Goal: Communication & Community: Participate in discussion

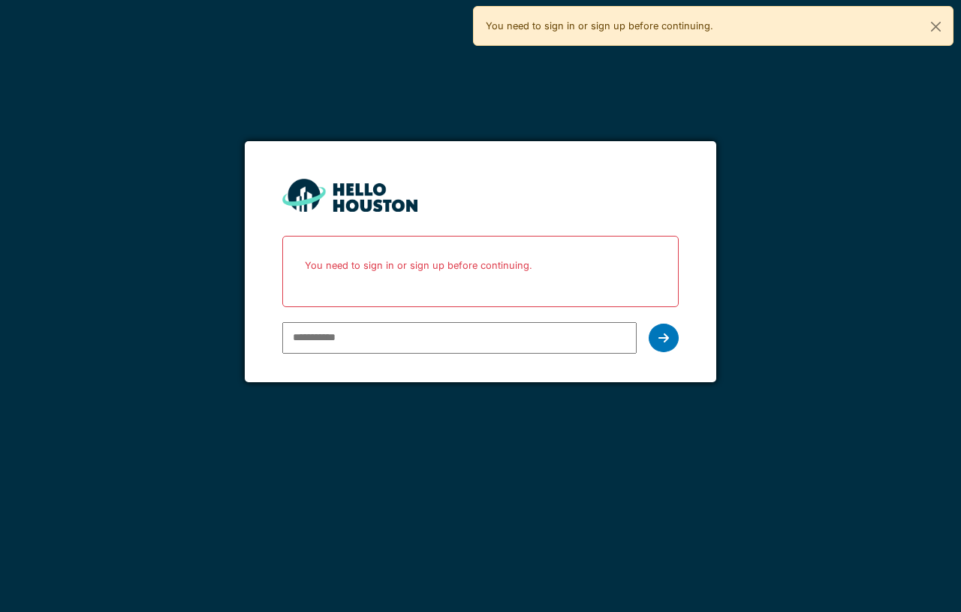
click at [436, 343] on input "email" at bounding box center [459, 338] width 354 height 32
click at [363, 329] on input "email" at bounding box center [459, 338] width 354 height 32
click at [379, 343] on input "email" at bounding box center [459, 338] width 354 height 32
click at [484, 329] on input "**********" at bounding box center [459, 338] width 354 height 32
type input "**********"
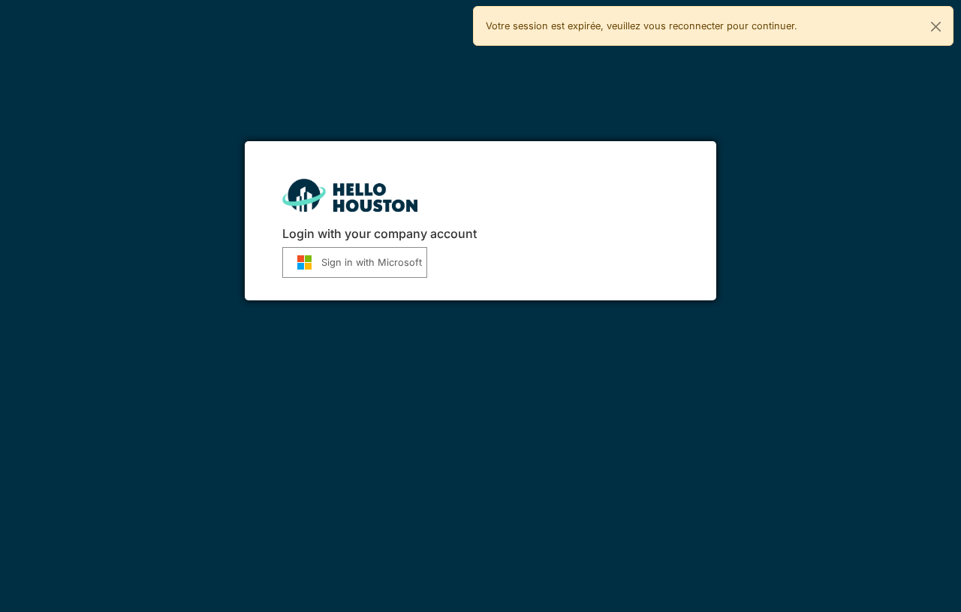
click at [360, 252] on button "Sign in with Microsoft" at bounding box center [354, 262] width 145 height 31
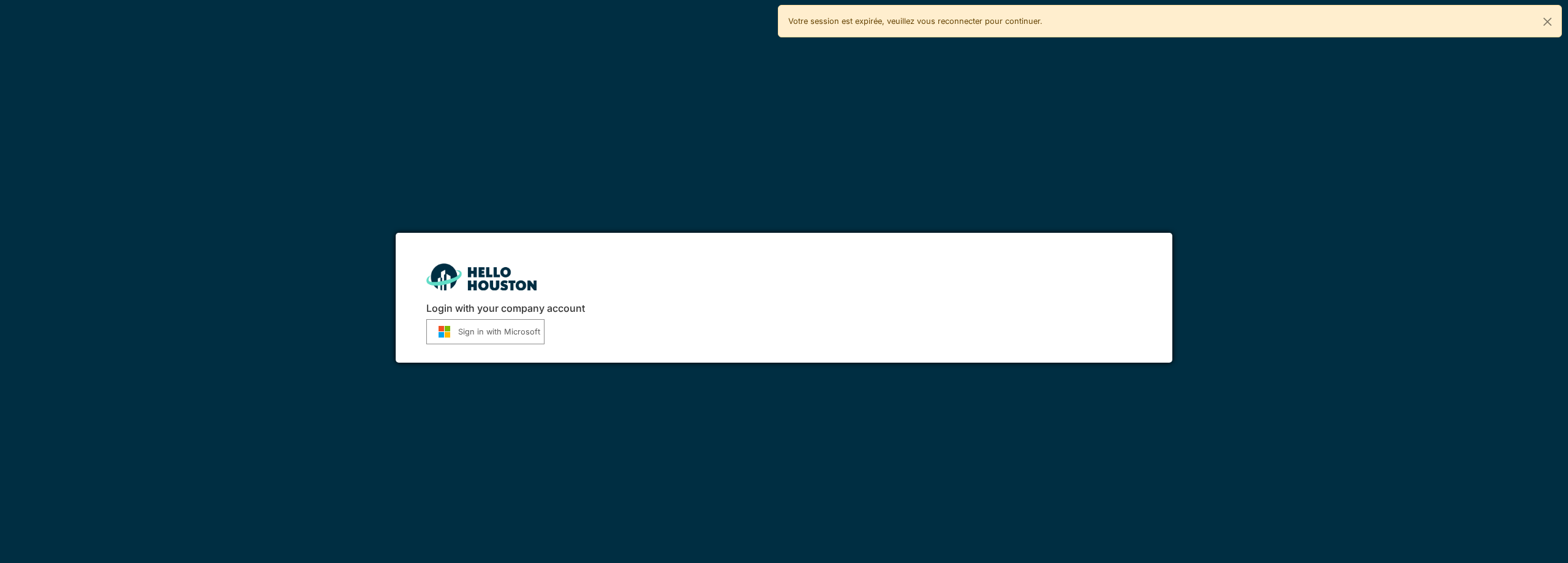
click at [487, 330] on button "Sign in with Microsoft" at bounding box center [485, 331] width 118 height 25
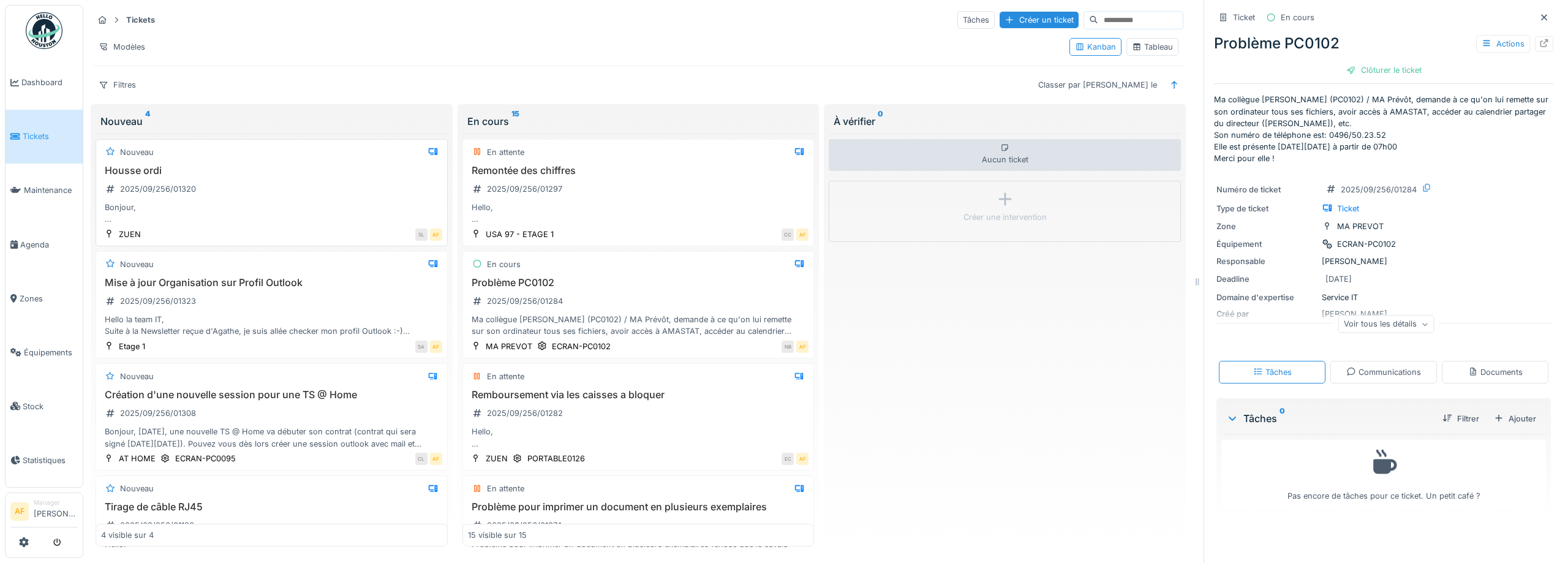
click at [351, 184] on div "Housse ordi 2025/09/256/01320 Bonjour, Serait-il possible d'avoir une nouvelle …" at bounding box center [272, 195] width 341 height 60
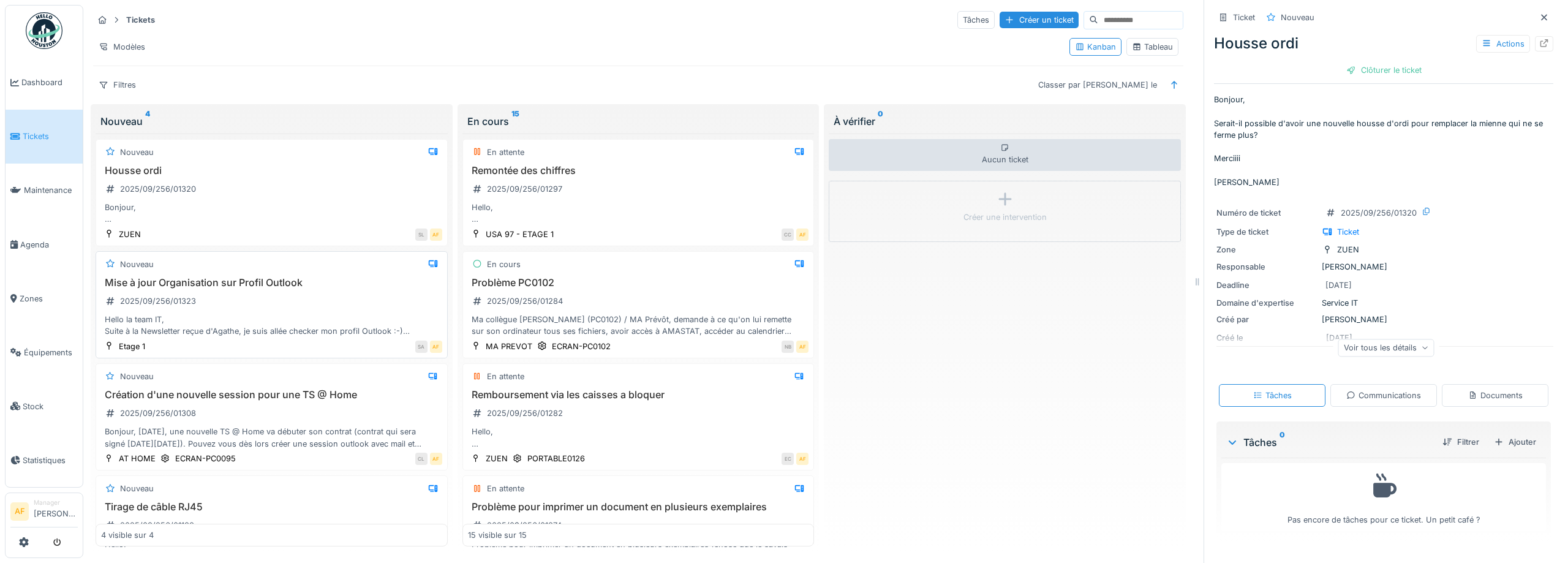
click at [294, 308] on div "Mise à jour Organisation sur Profil Outlook 2025/09/256/01323 Hello la team IT,…" at bounding box center [272, 307] width 341 height 60
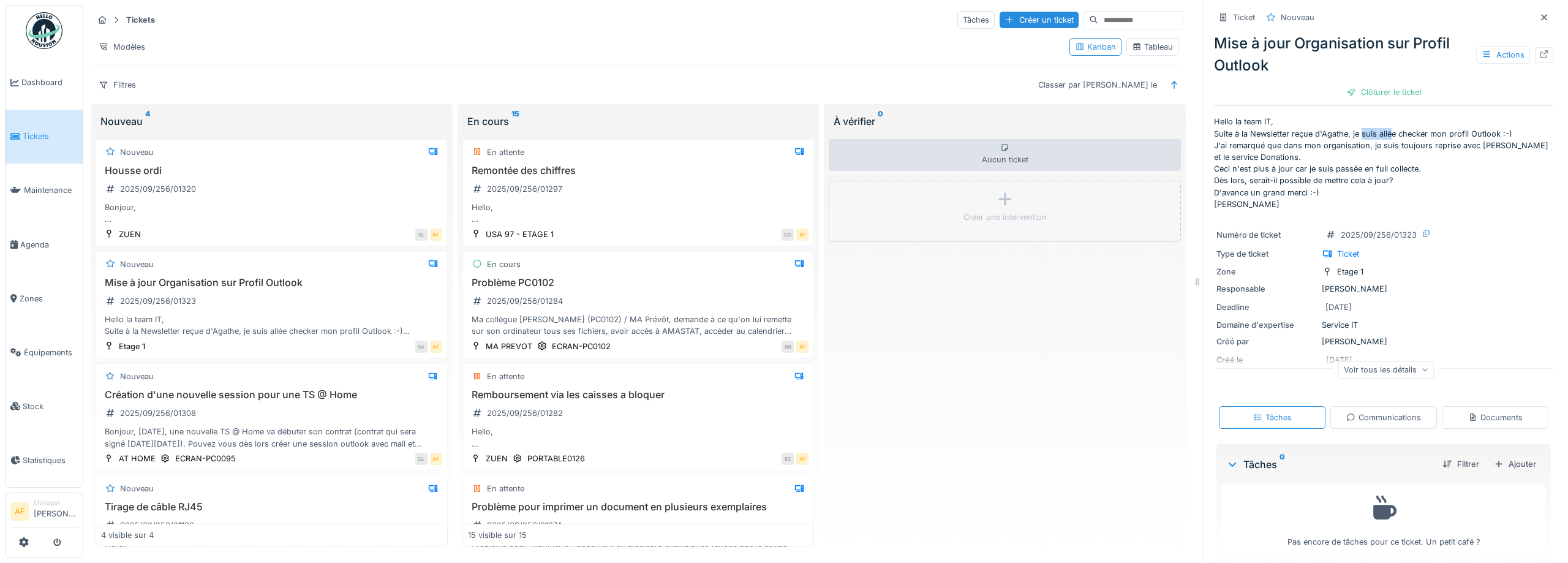
drag, startPoint x: 1362, startPoint y: 132, endPoint x: 1391, endPoint y: 131, distance: 29.0
click at [784, 131] on p "Hello la team IT, Suite à la Newsletter reçue d'Agathe, je suis allée checker m…" at bounding box center [1384, 163] width 339 height 95
drag, startPoint x: 1310, startPoint y: 147, endPoint x: 1423, endPoint y: 149, distance: 113.0
click at [784, 149] on p "Hello la team IT, Suite à la Newsletter reçue d'Agathe, je suis allée checker m…" at bounding box center [1384, 163] width 339 height 95
drag, startPoint x: 1279, startPoint y: 173, endPoint x: 1404, endPoint y: 170, distance: 125.0
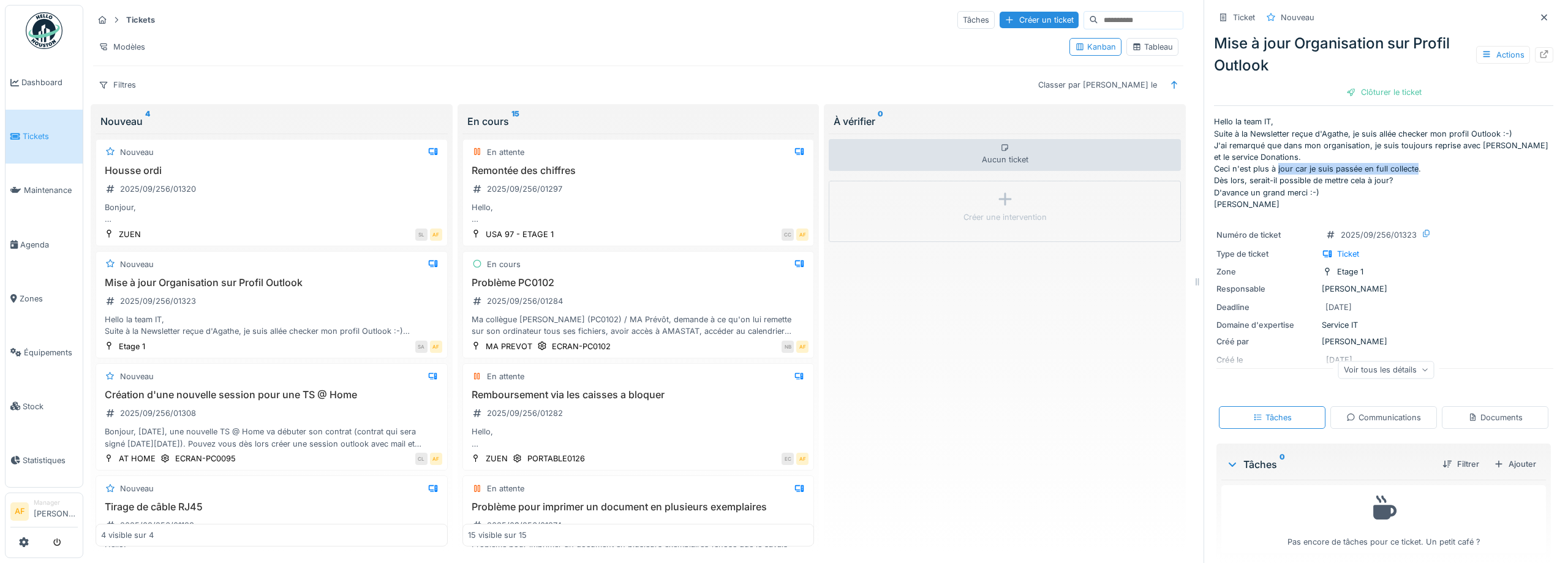
click at [784, 170] on p "Hello la team IT, Suite à la Newsletter reçue d'Agathe, je suis allée checker m…" at bounding box center [1384, 163] width 339 height 95
click at [784, 417] on div "Communications" at bounding box center [1384, 418] width 75 height 11
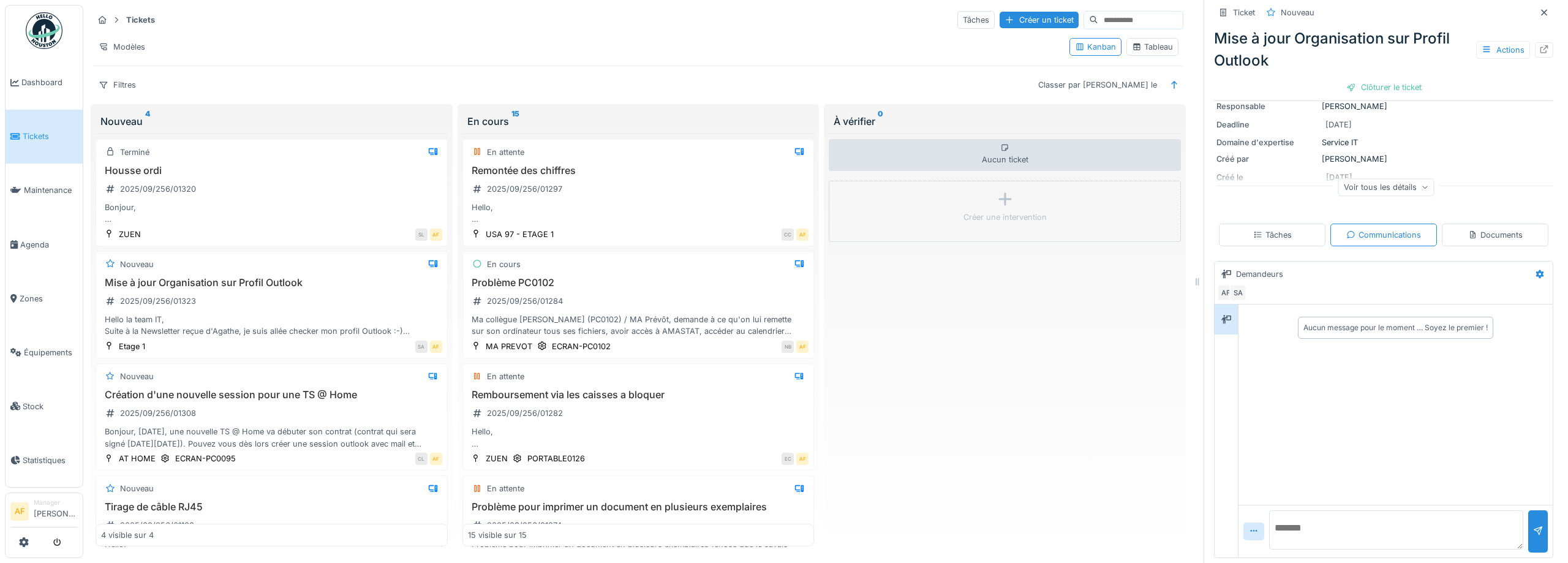
scroll to position [184, 0]
click at [784, 499] on textarea at bounding box center [1396, 530] width 254 height 39
click at [784, 499] on textarea "**********" at bounding box center [1396, 530] width 254 height 39
type textarea "**********"
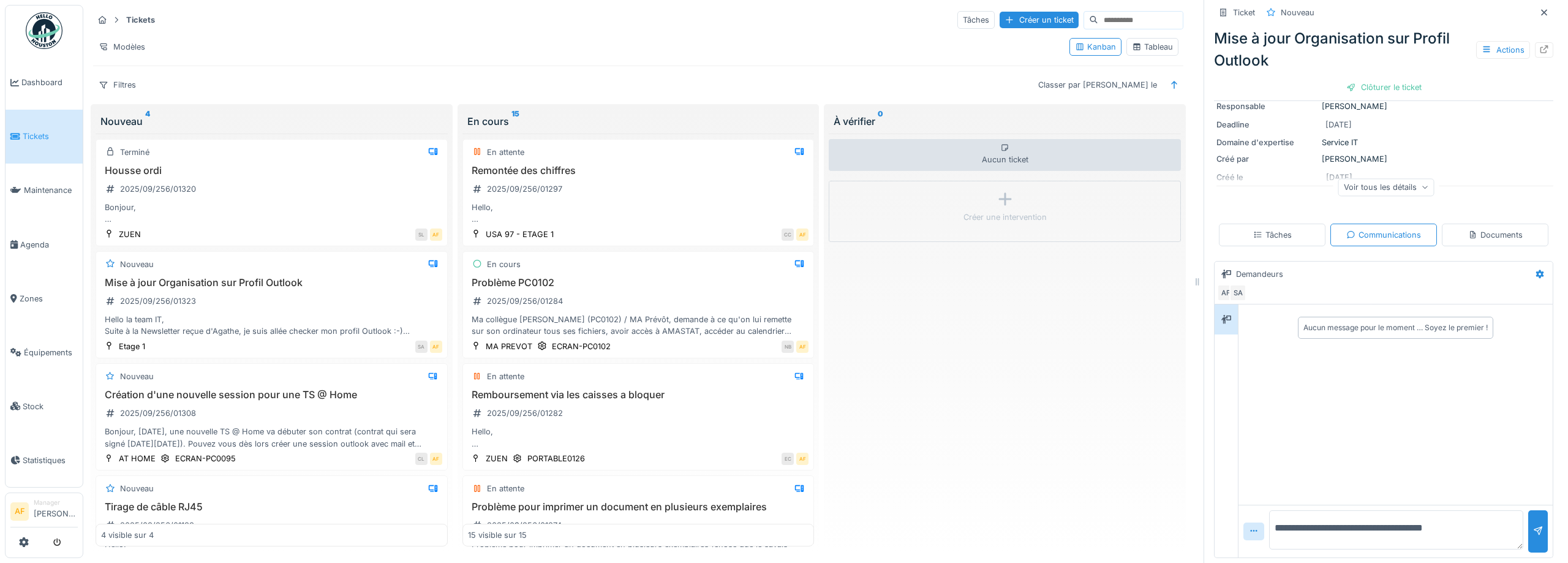
click at [784, 499] on textarea "**********" at bounding box center [1396, 530] width 254 height 39
drag, startPoint x: 1427, startPoint y: 534, endPoint x: 1265, endPoint y: 543, distance: 162.2
click at [784, 499] on textarea "**********" at bounding box center [1396, 530] width 254 height 39
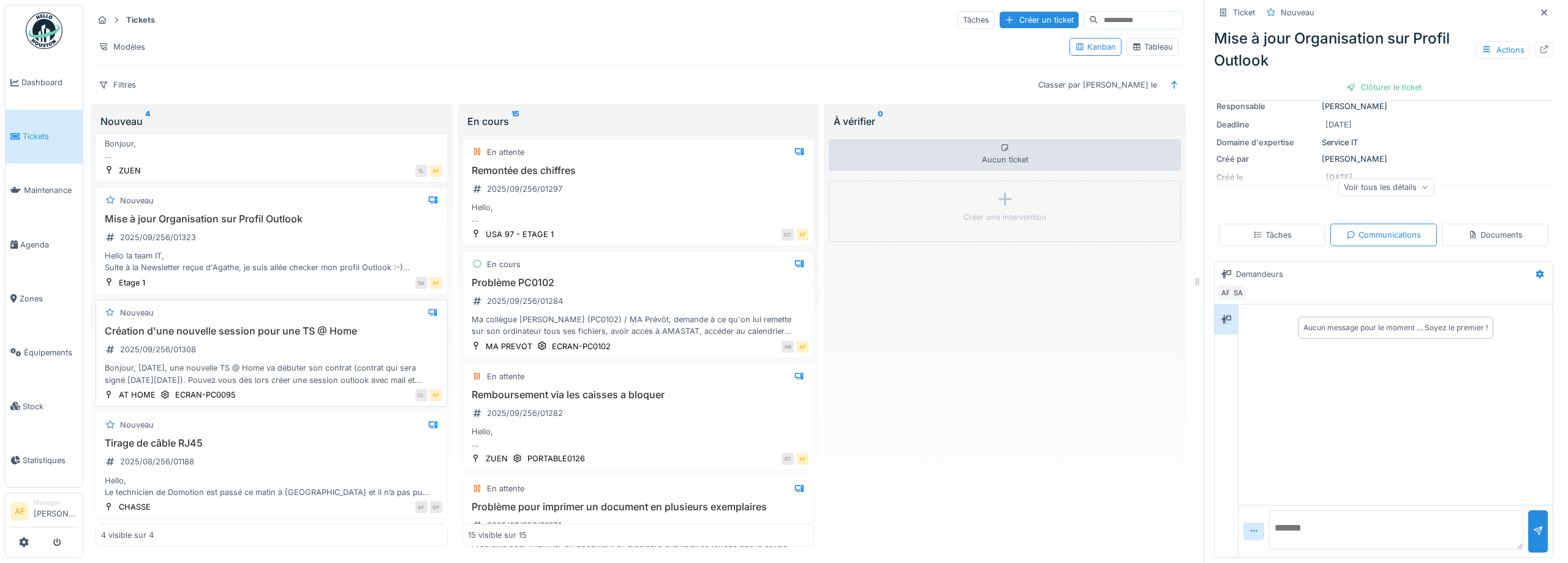
scroll to position [0, 0]
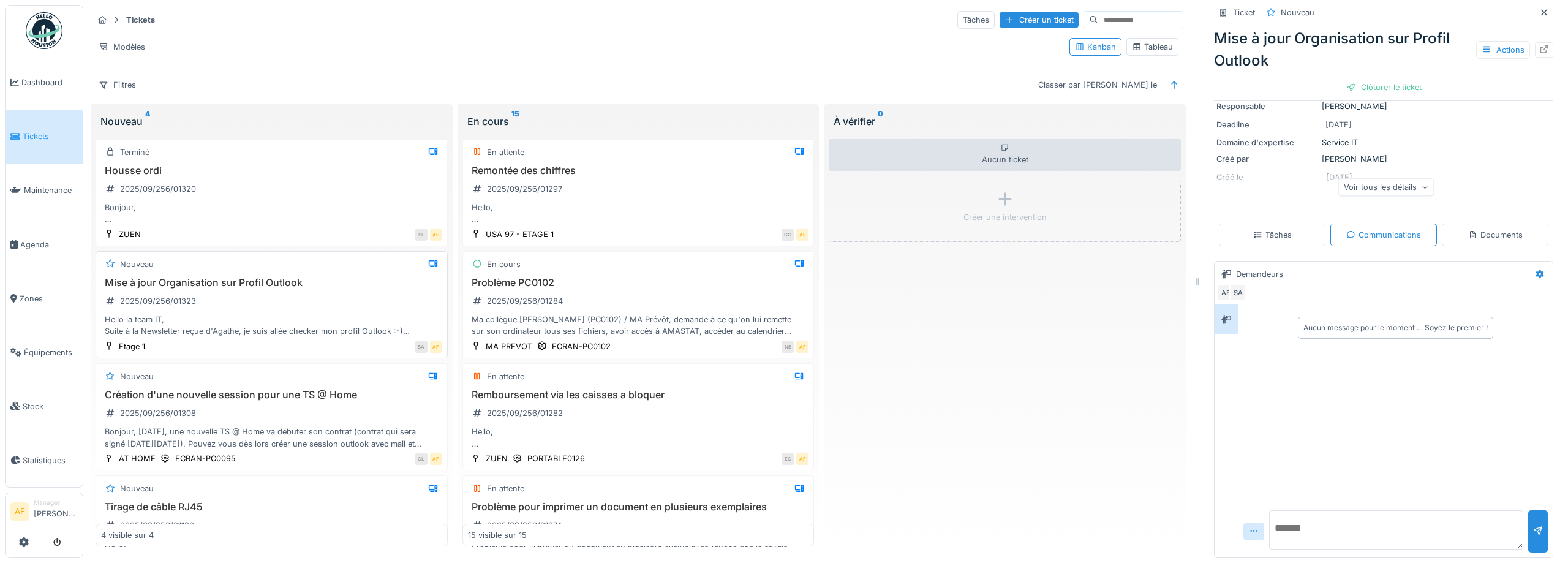
click at [307, 308] on div "Mise à jour Organisation sur Profil Outlook 2025/09/256/01323 Hello la team IT,…" at bounding box center [272, 307] width 341 height 60
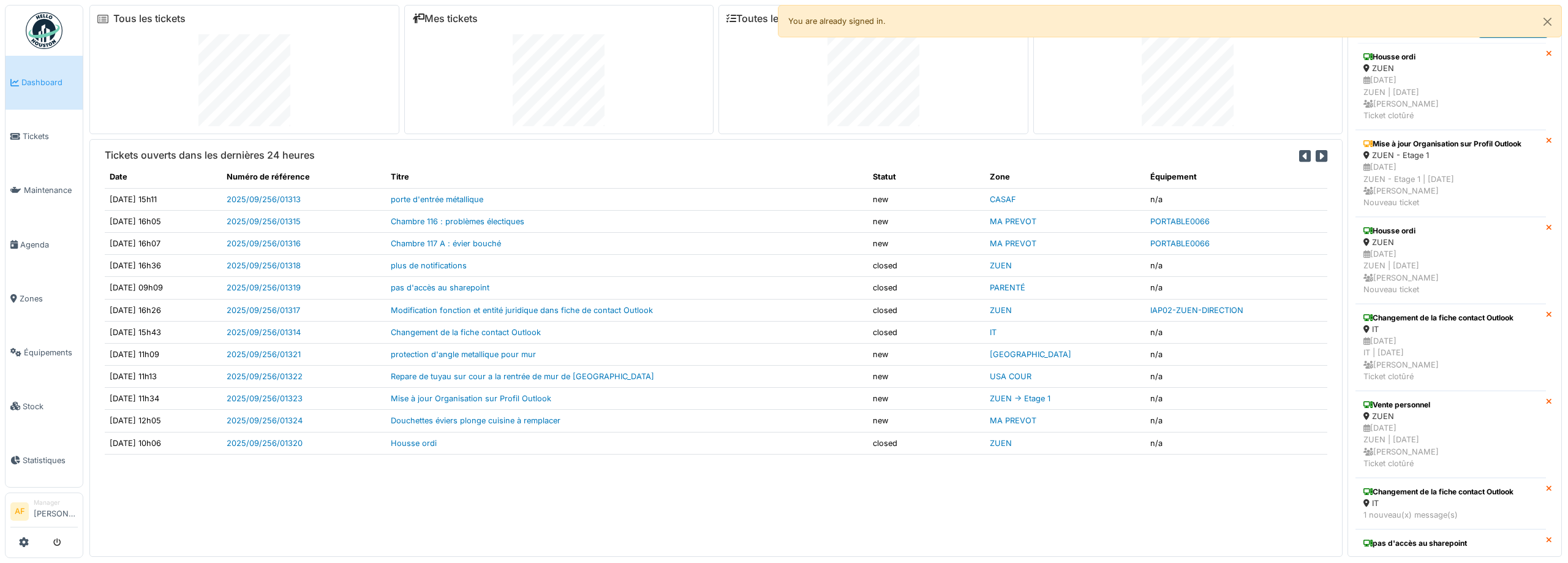
scroll to position [13, 0]
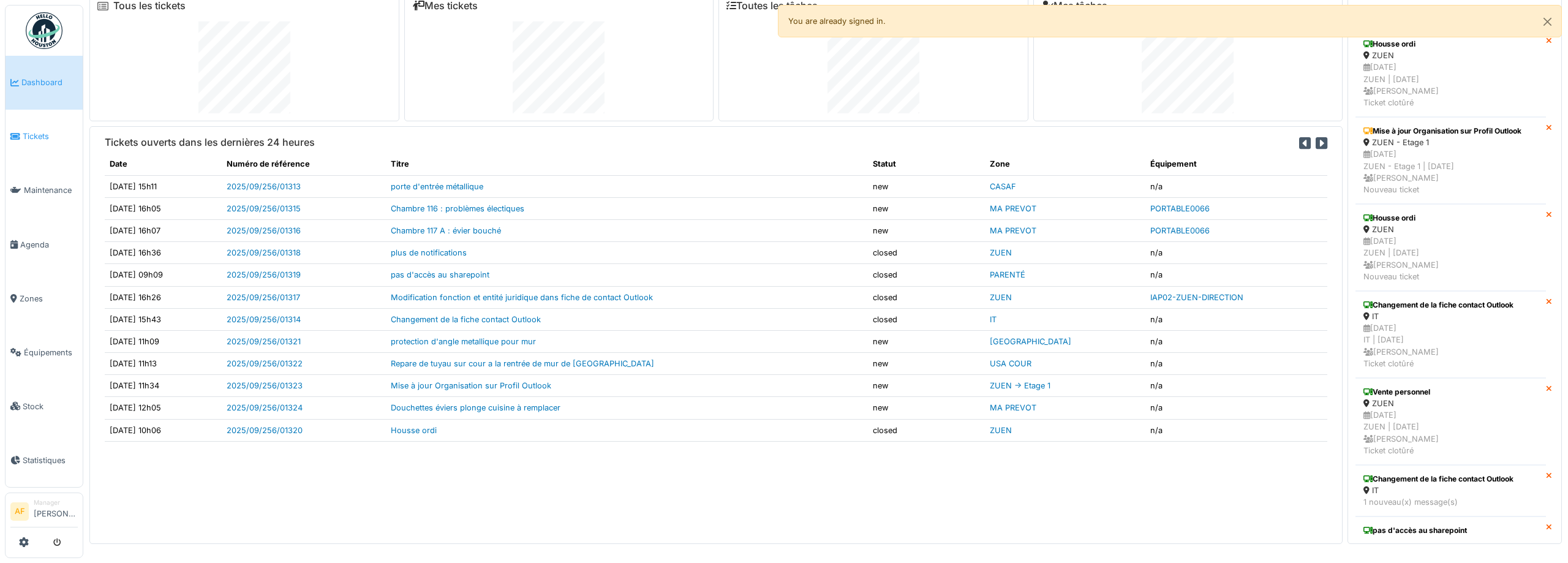
click at [33, 134] on span "Tickets" at bounding box center [51, 136] width 55 height 11
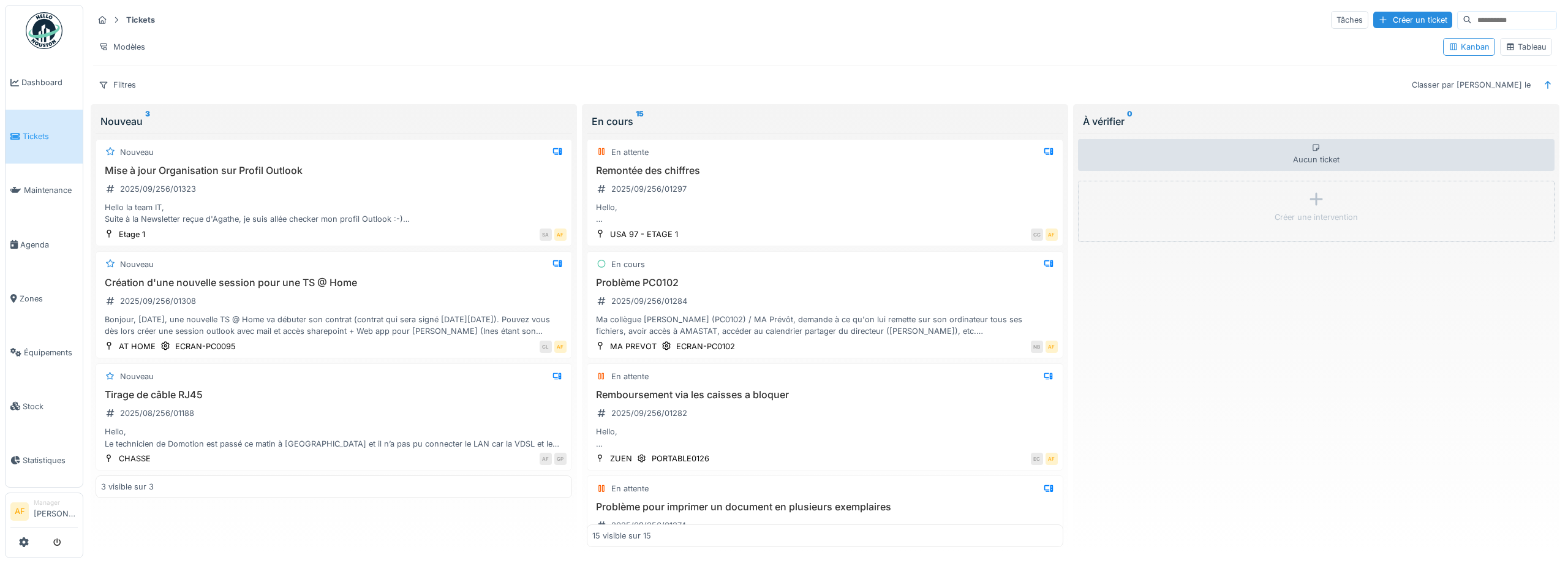
click at [20, 143] on link "Tickets" at bounding box center [44, 136] width 77 height 54
click at [368, 223] on div "Hello la team IT, Suite à la Newsletter reçue d'Agathe, je suis allée checker m…" at bounding box center [333, 213] width 466 height 24
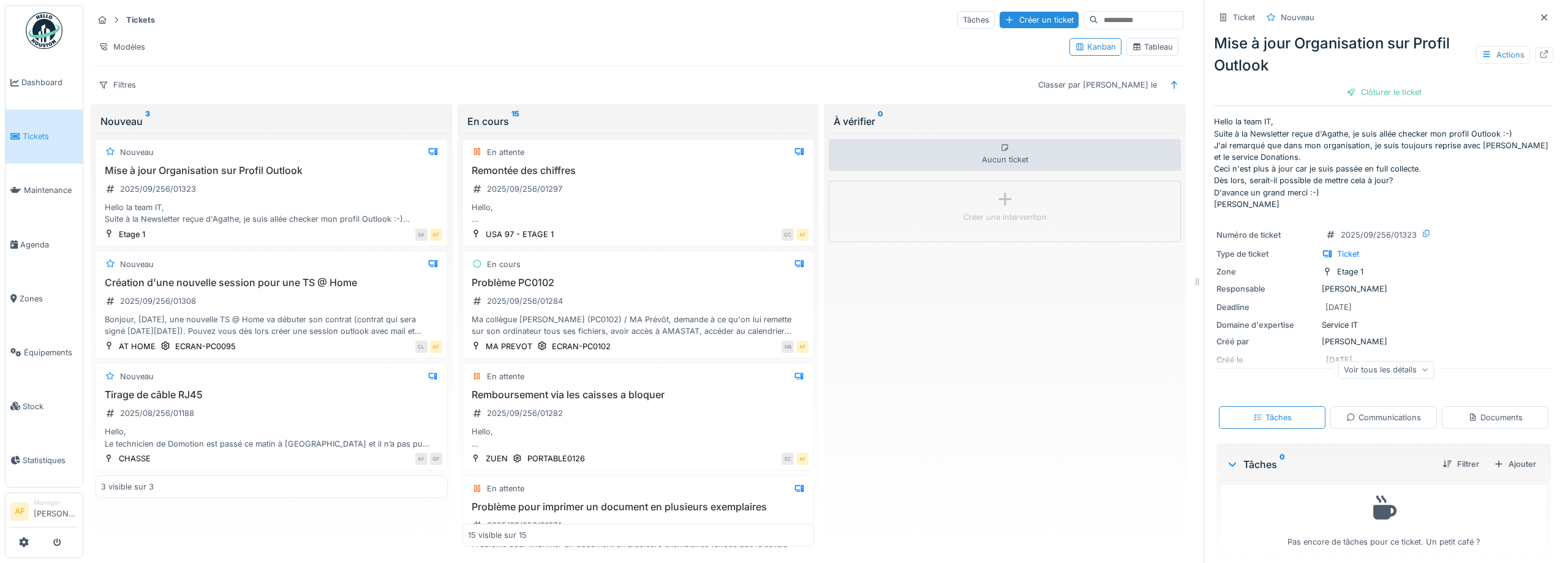
click at [1374, 417] on div "Communications" at bounding box center [1384, 418] width 75 height 11
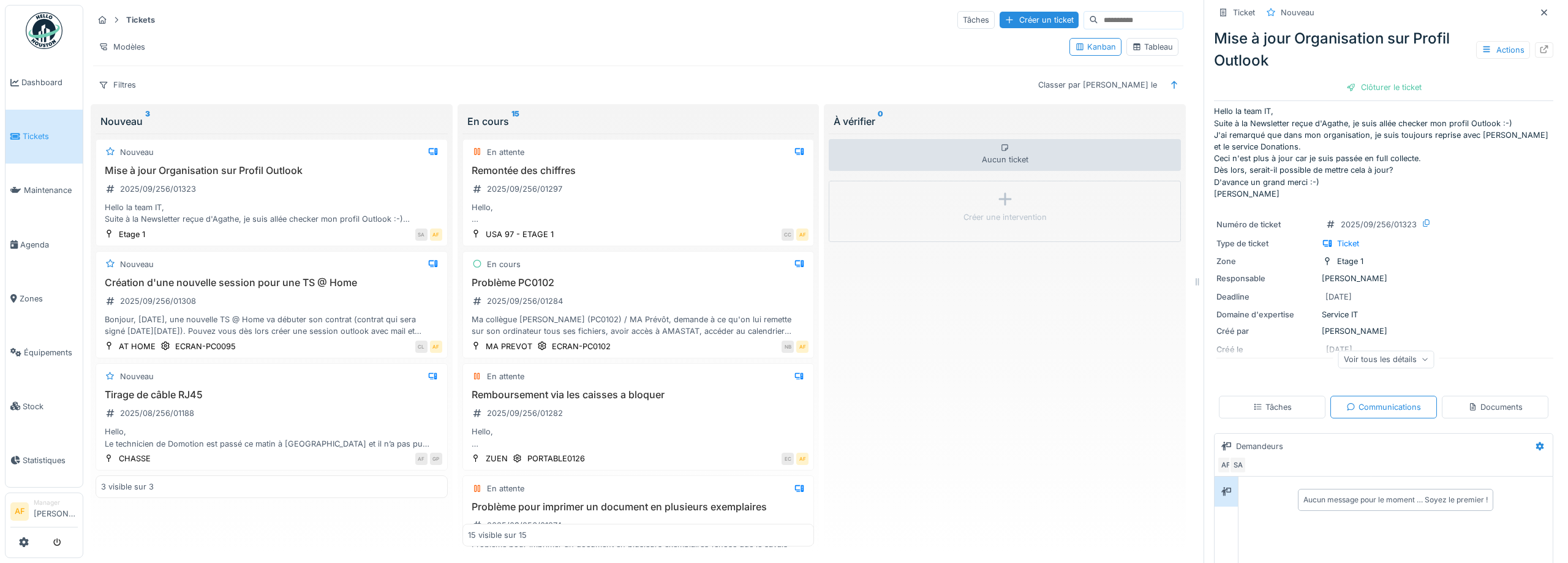
scroll to position [11, 0]
click at [1424, 361] on icon at bounding box center [1424, 359] width 7 height 7
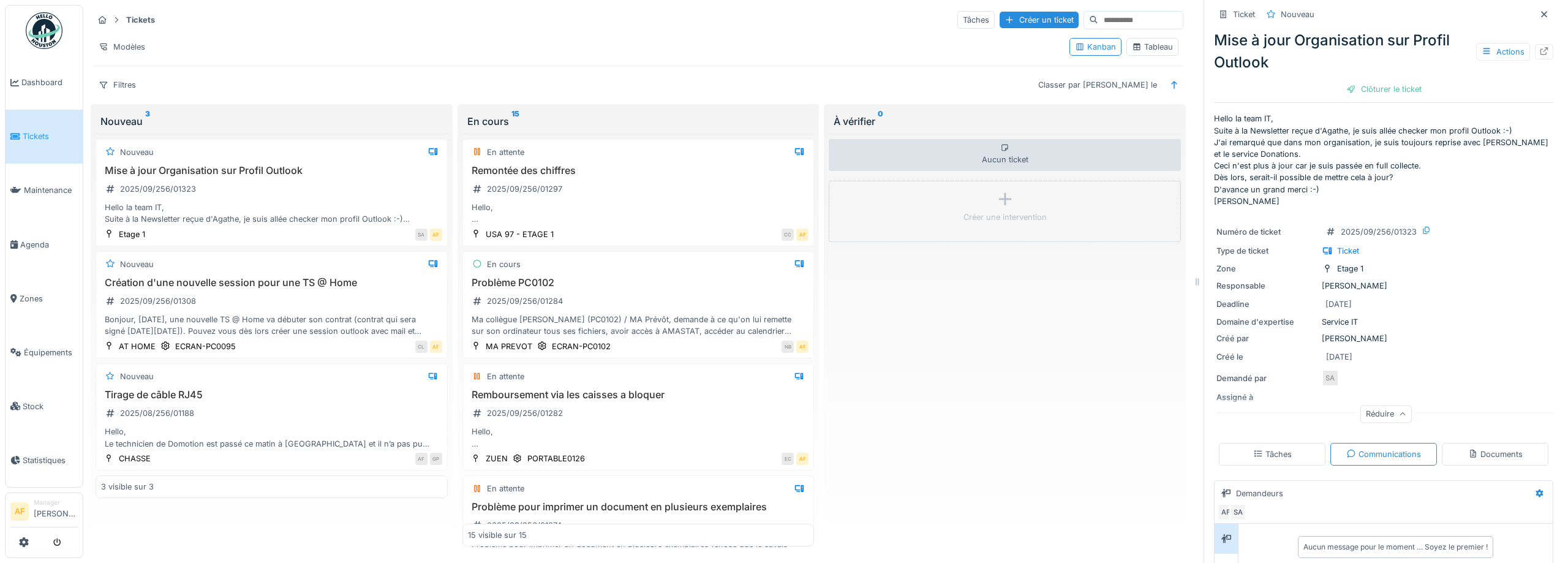
scroll to position [0, 0]
